Goal: Task Accomplishment & Management: Complete application form

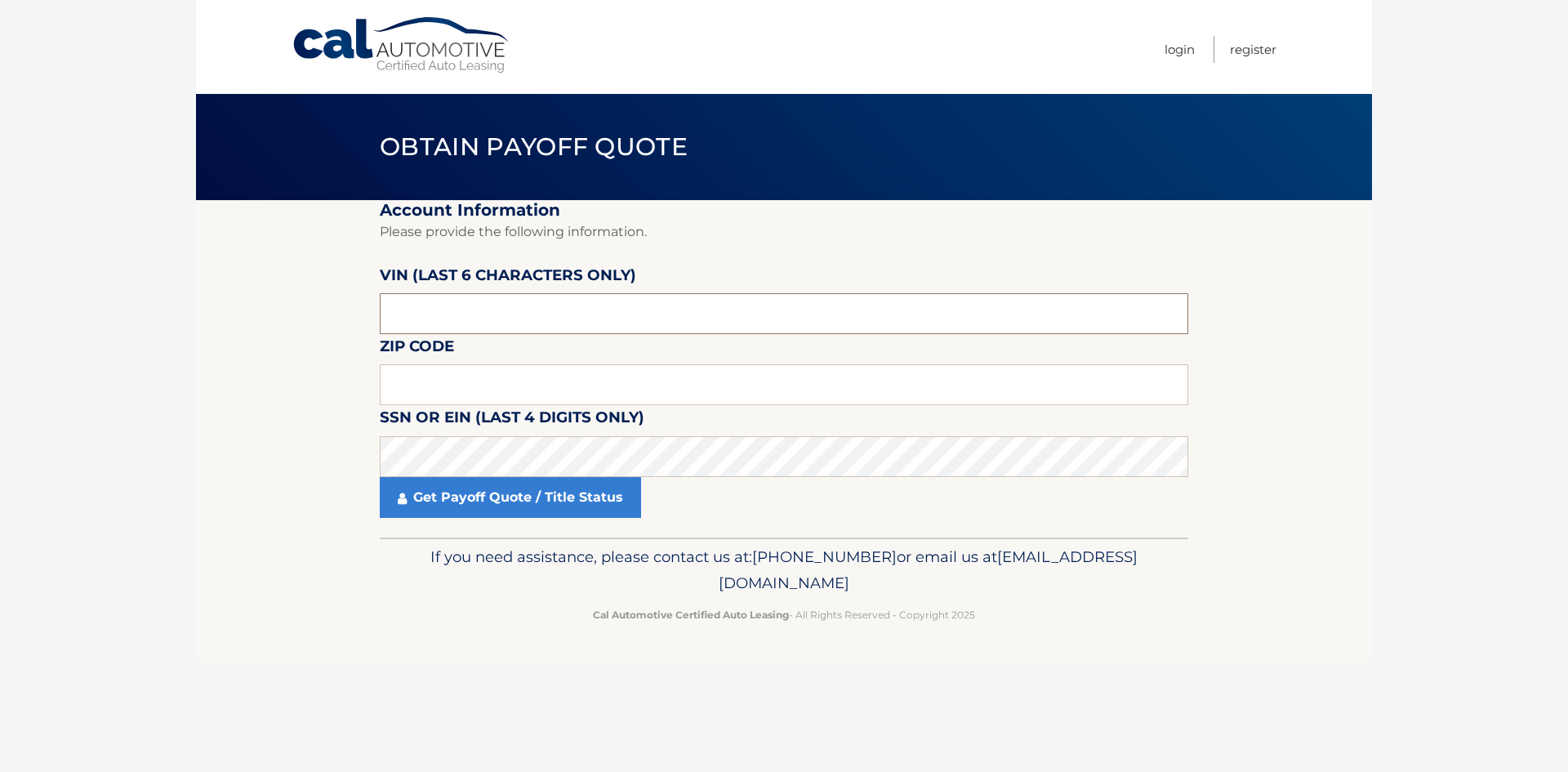
click at [536, 307] on input "text" at bounding box center [784, 314] width 808 height 41
click at [515, 378] on input "text" at bounding box center [784, 385] width 808 height 41
type input "32701"
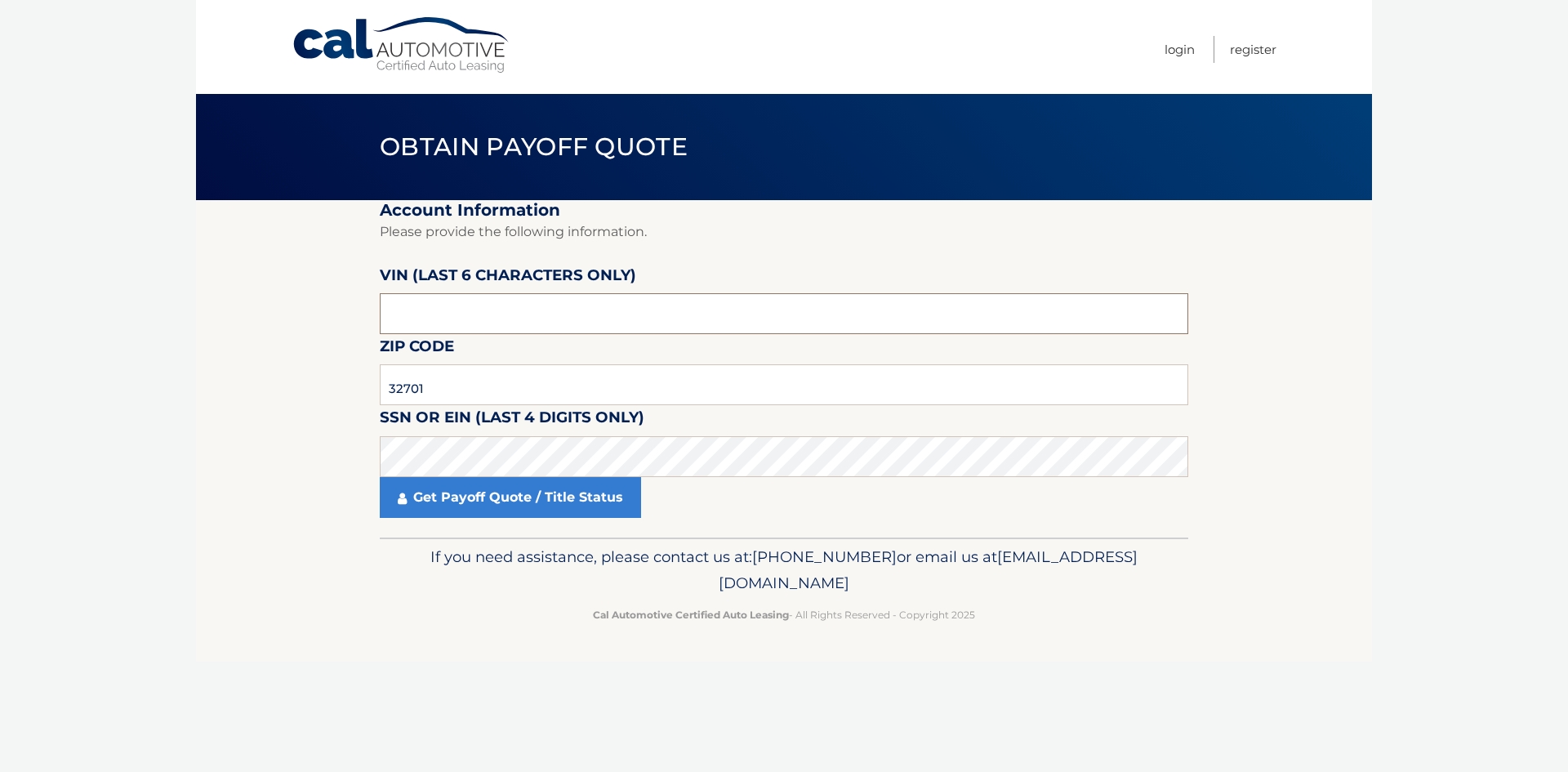
click at [494, 312] on input "text" at bounding box center [784, 314] width 808 height 41
click at [480, 316] on input "text" at bounding box center [784, 314] width 808 height 41
type input "N*****"
type input "468073"
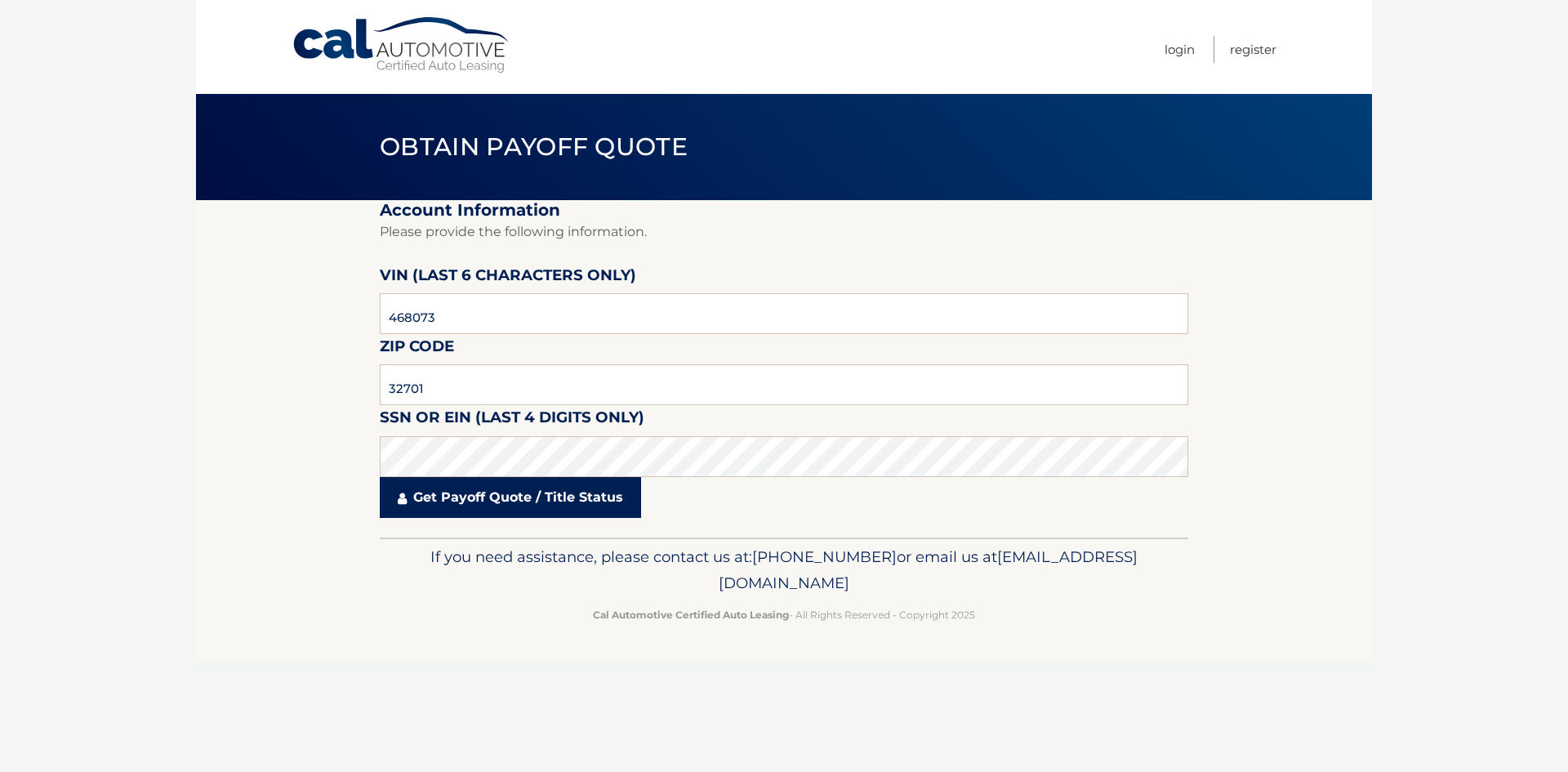
click at [524, 497] on link "Get Payoff Quote / Title Status" at bounding box center [510, 498] width 261 height 41
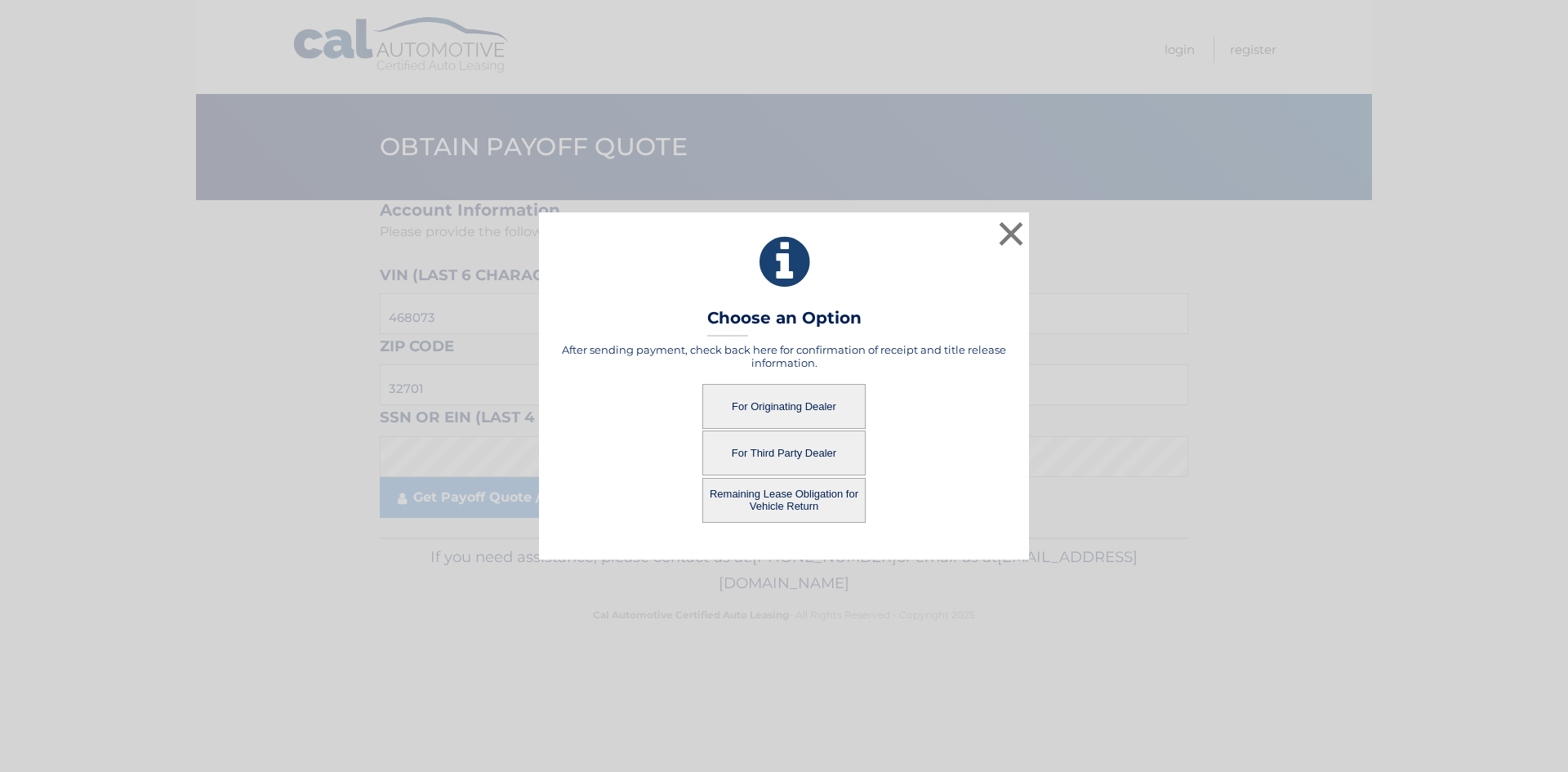
click at [792, 403] on button "For Originating Dealer" at bounding box center [784, 406] width 163 height 45
click at [743, 406] on button "For Originating Dealer" at bounding box center [784, 406] width 163 height 45
